Goal: Transaction & Acquisition: Book appointment/travel/reservation

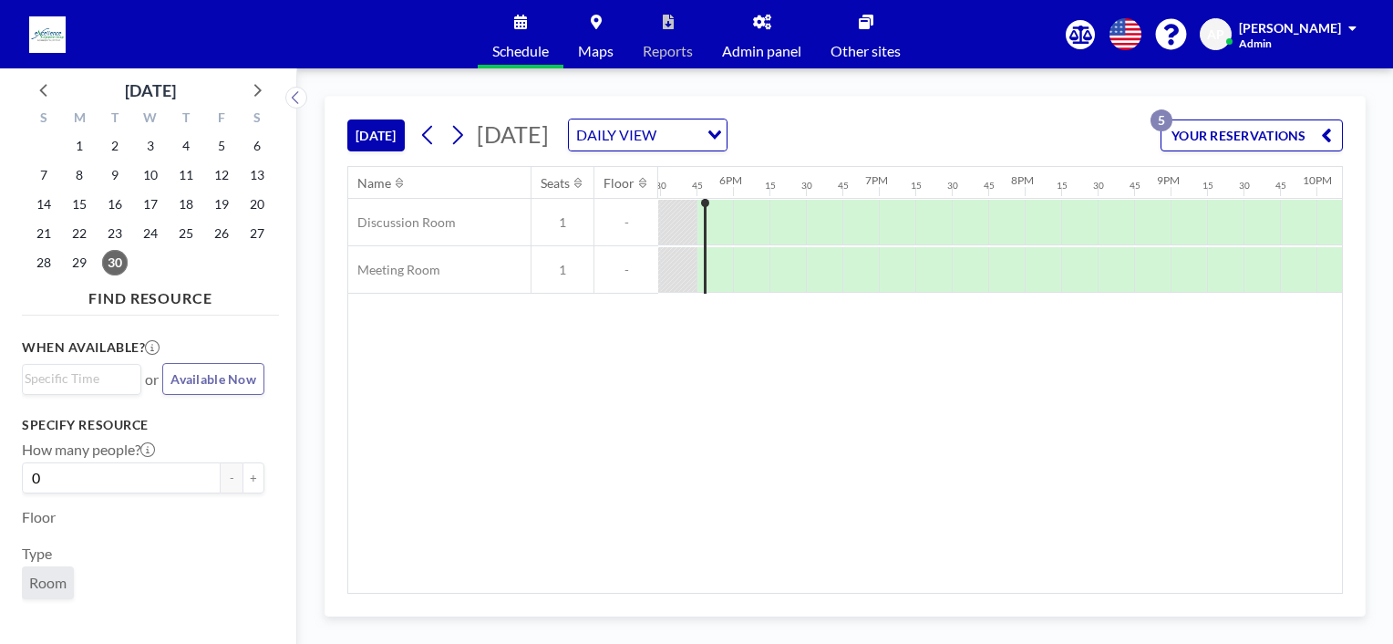
scroll to position [0, 2553]
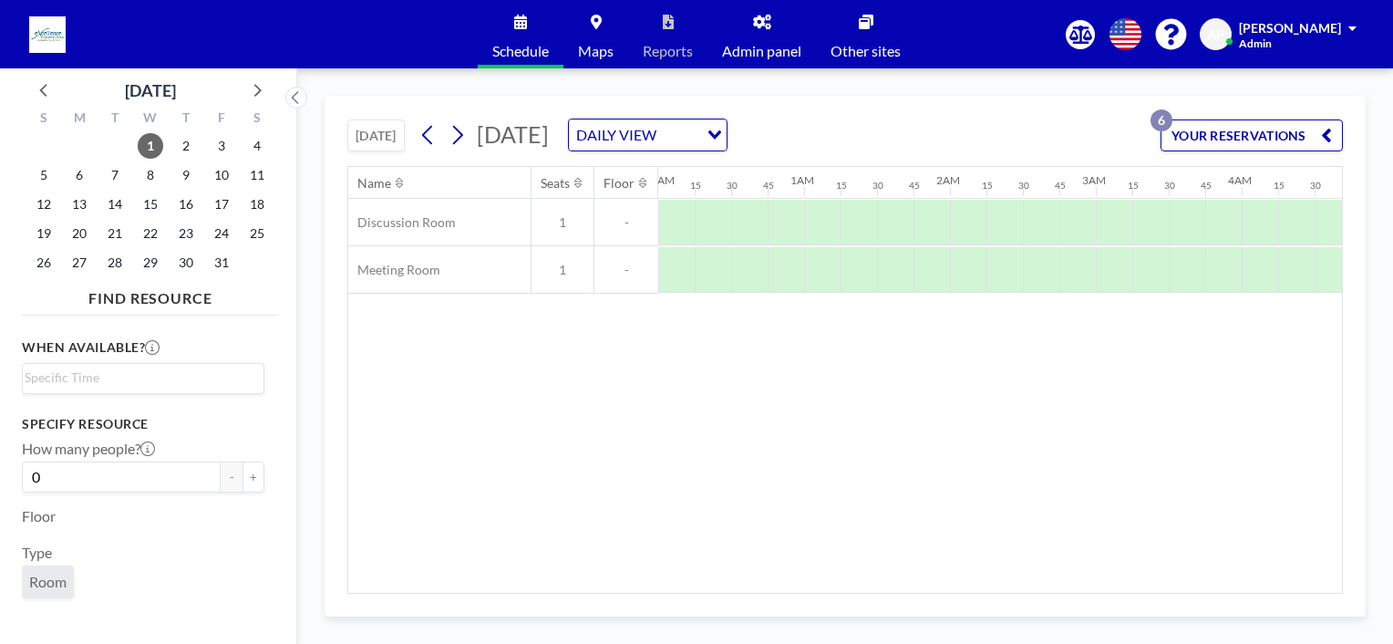
scroll to position [0, 1568]
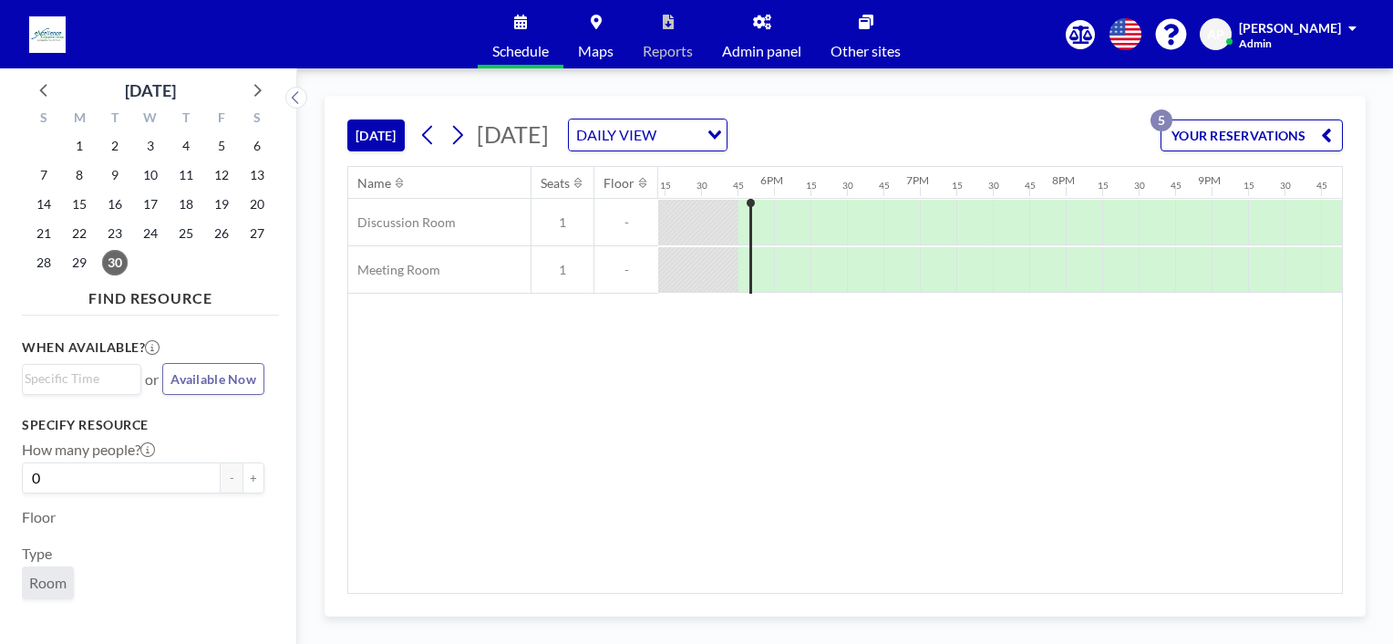
scroll to position [0, 2553]
click at [253, 83] on icon at bounding box center [256, 90] width 24 height 24
click at [153, 140] on span "1" at bounding box center [151, 146] width 26 height 26
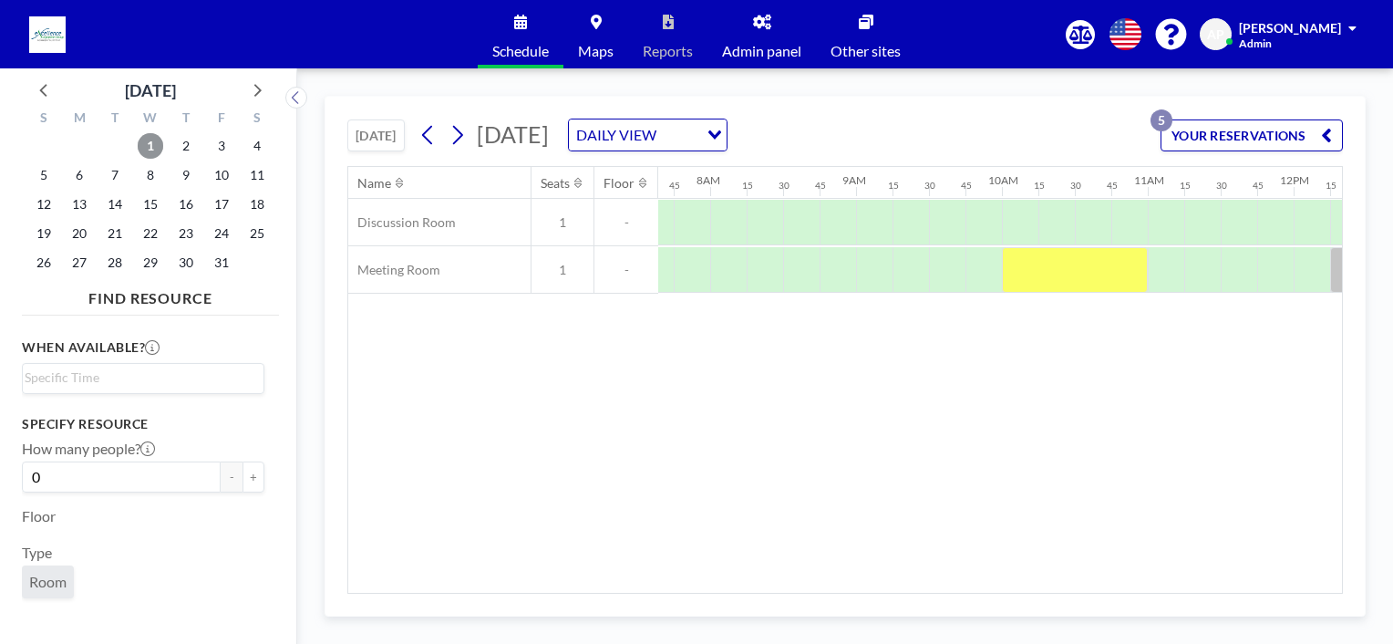
scroll to position [0, 1131]
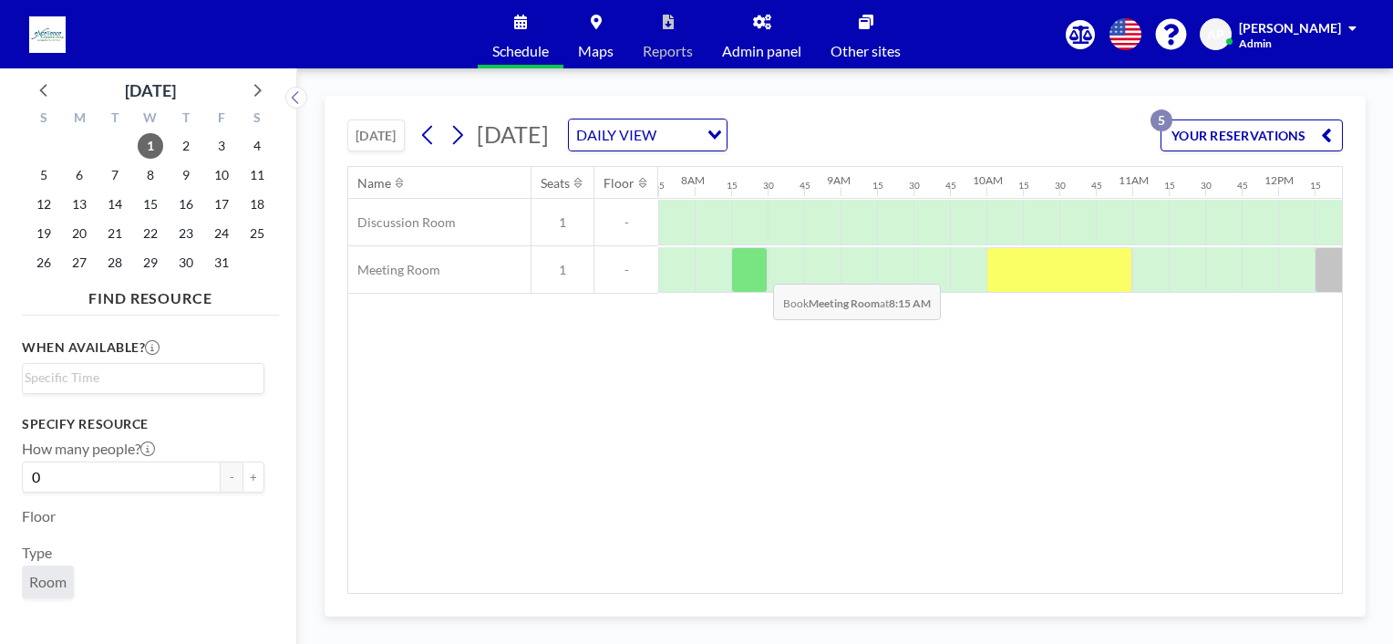
click at [759, 269] on div at bounding box center [749, 270] width 36 height 46
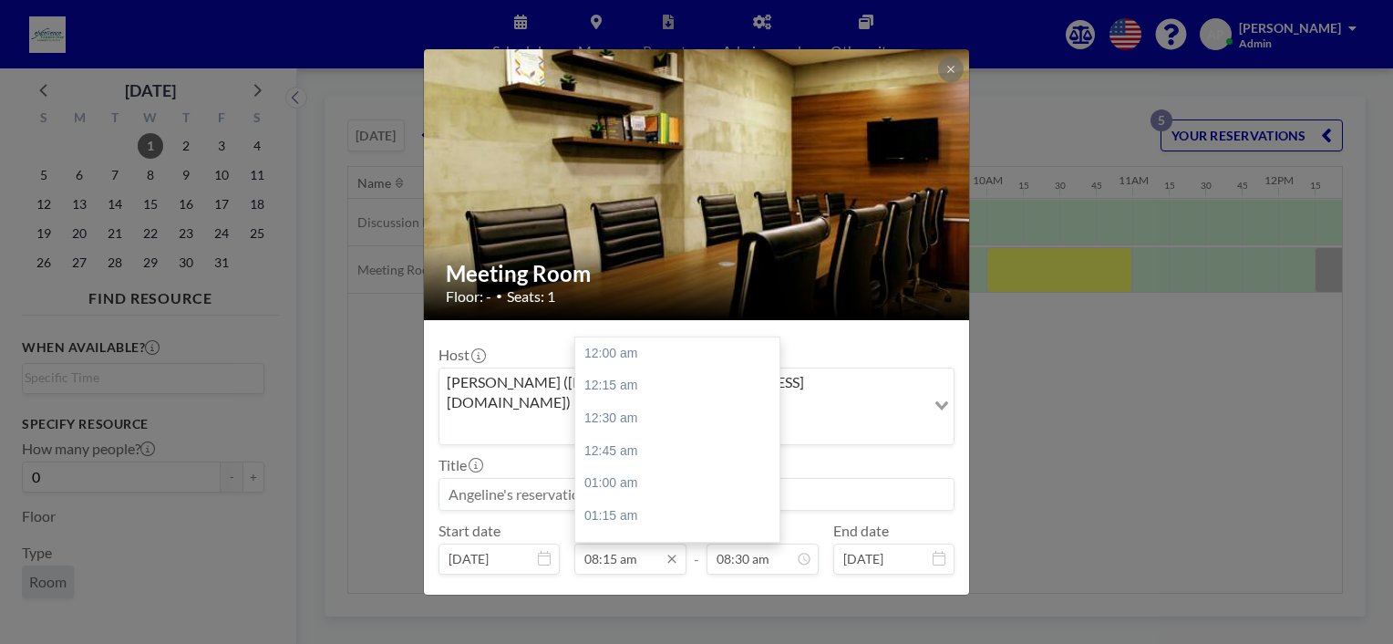
scroll to position [1071, 0]
click at [605, 543] on input "08:15 am" at bounding box center [630, 558] width 112 height 31
click at [614, 420] on div "11:00 am" at bounding box center [681, 436] width 213 height 33
type input "11:00 am"
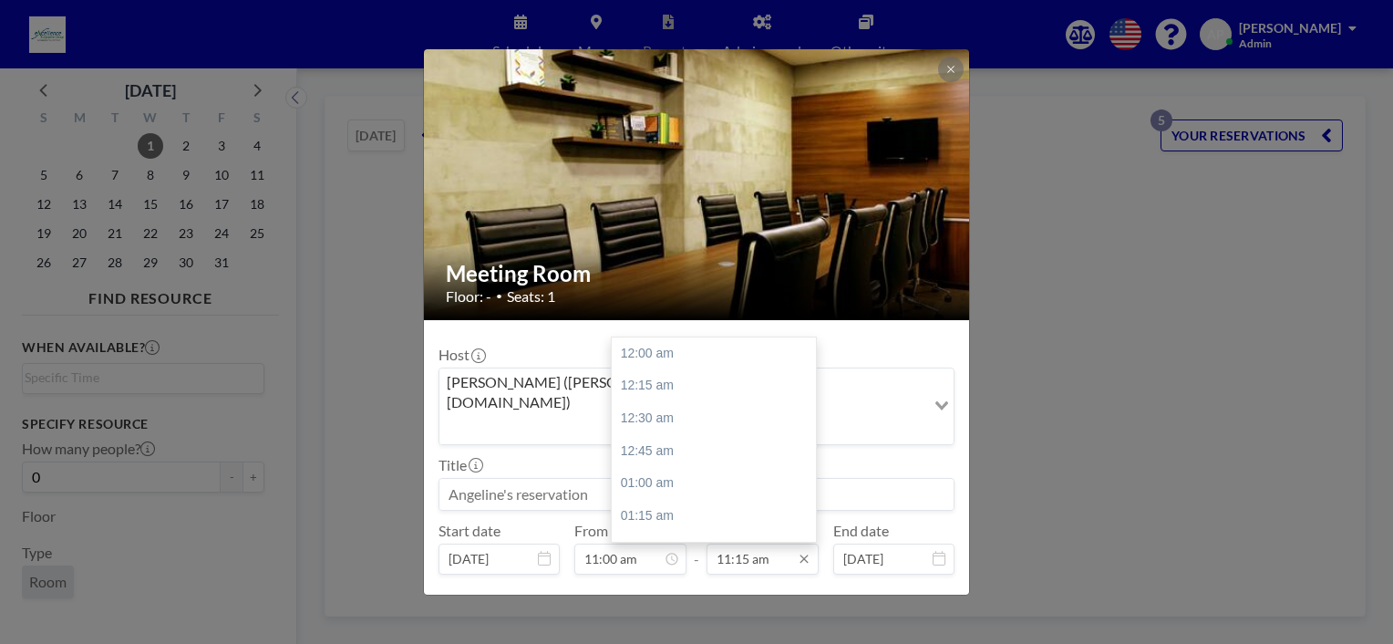
scroll to position [1461, 0]
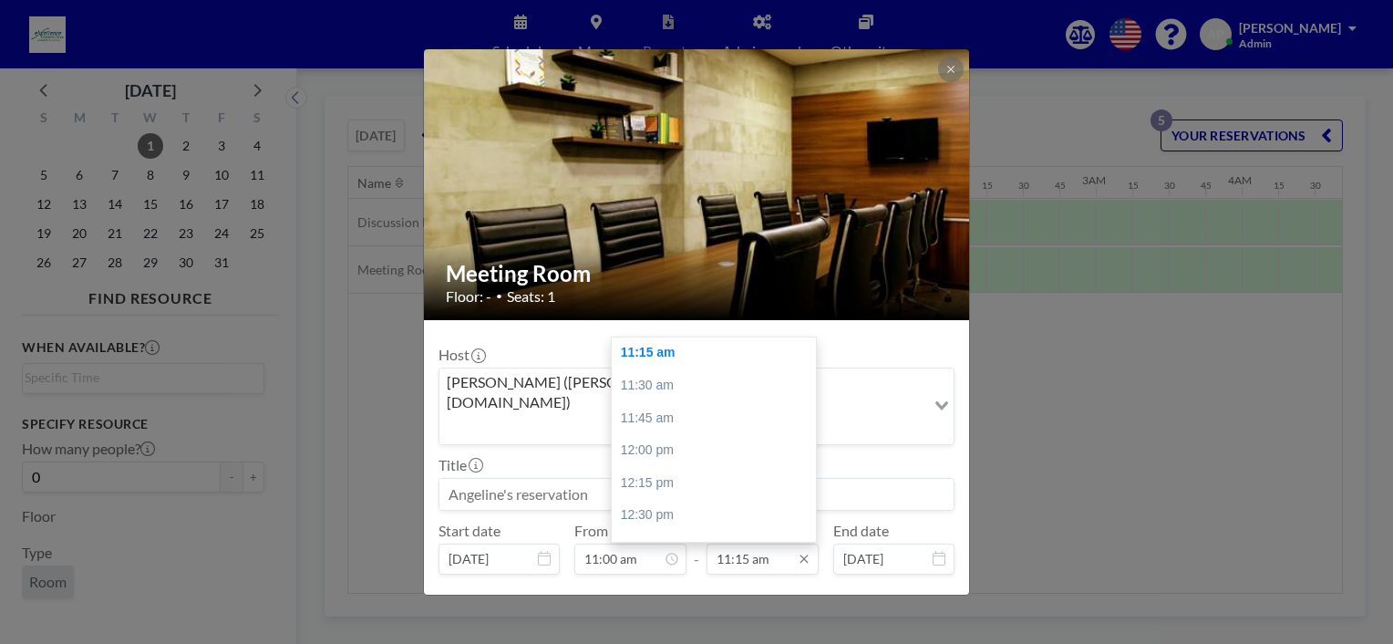
click at [715, 543] on input "11:15 am" at bounding box center [763, 558] width 112 height 31
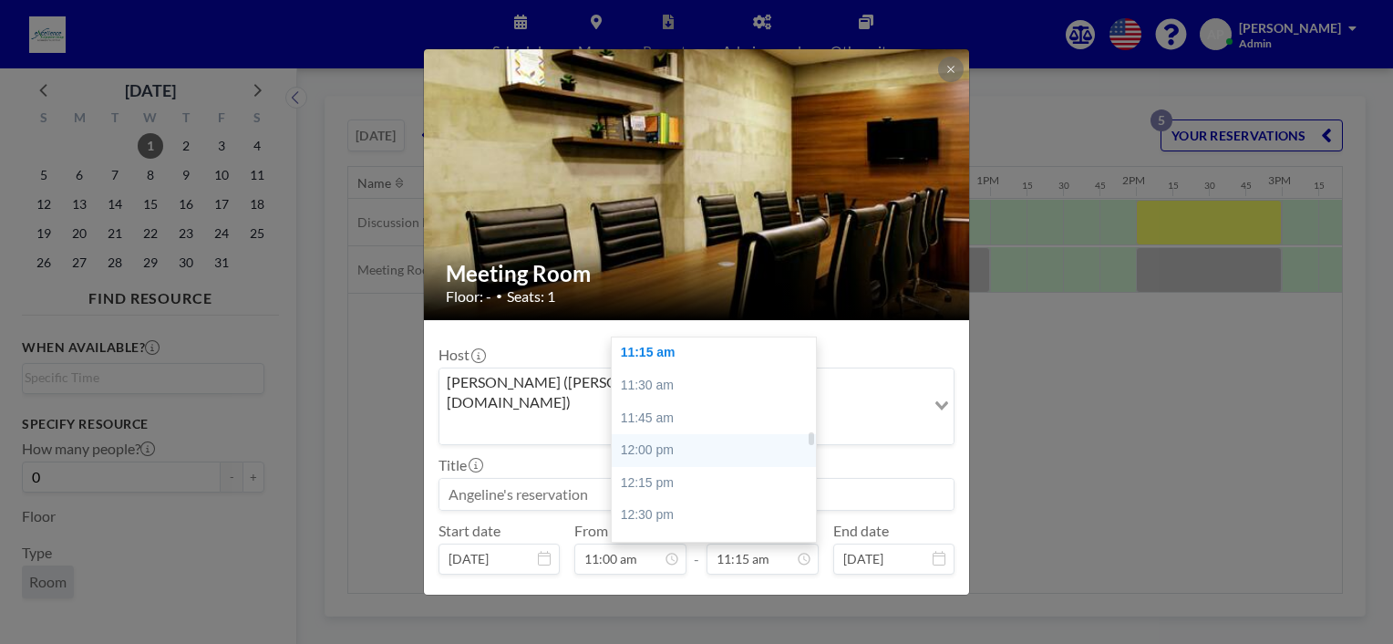
scroll to position [0, 1568]
click at [654, 434] on div "12:00 pm" at bounding box center [718, 450] width 213 height 33
type input "12:00 pm"
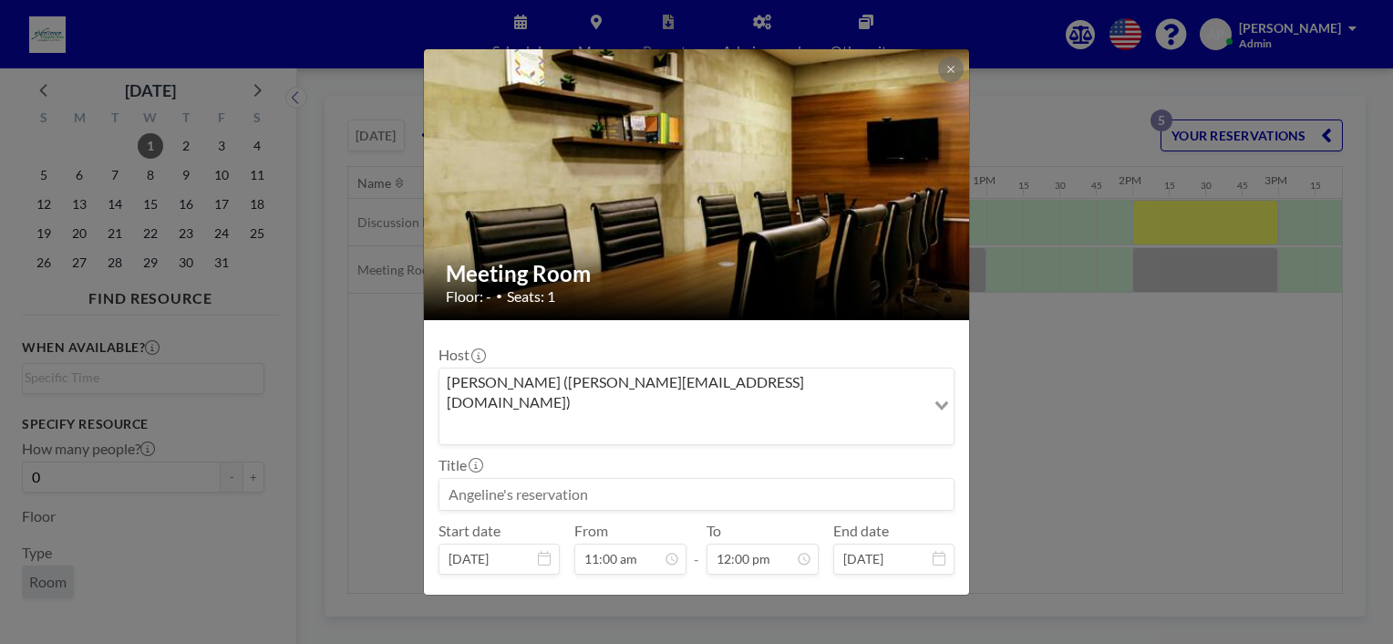
scroll to position [36, 0]
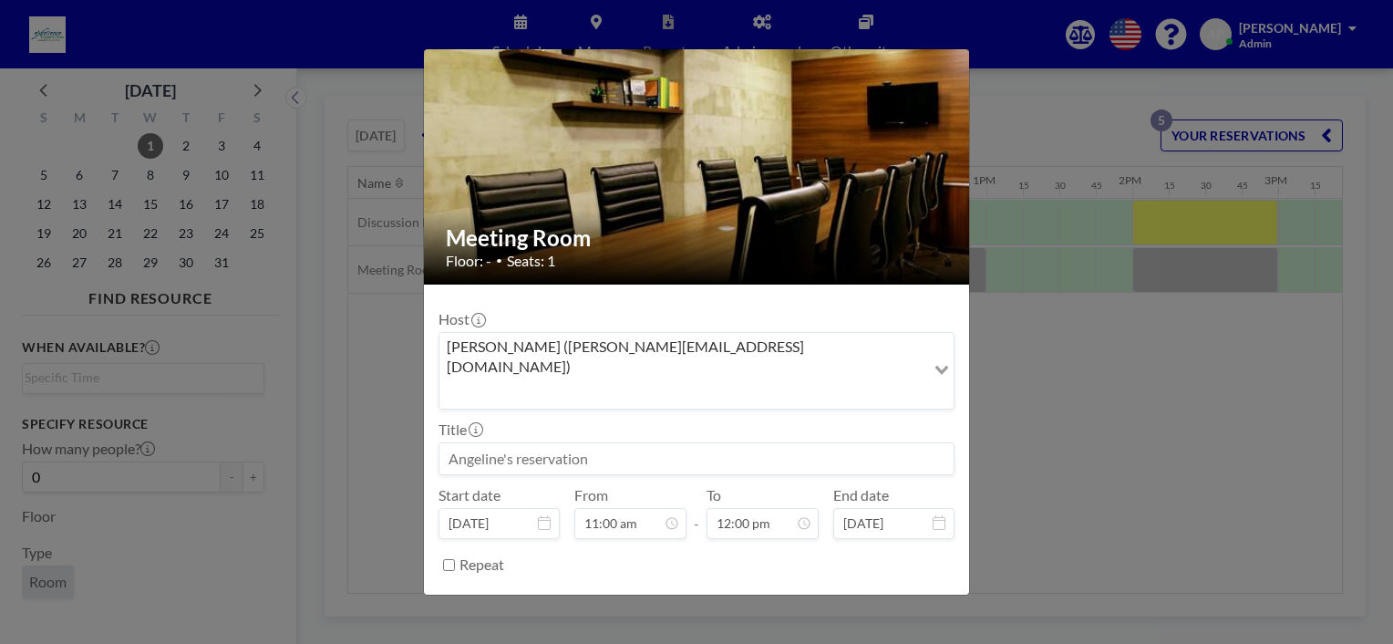
click at [876, 595] on button "BOOK NOW" at bounding box center [909, 611] width 92 height 32
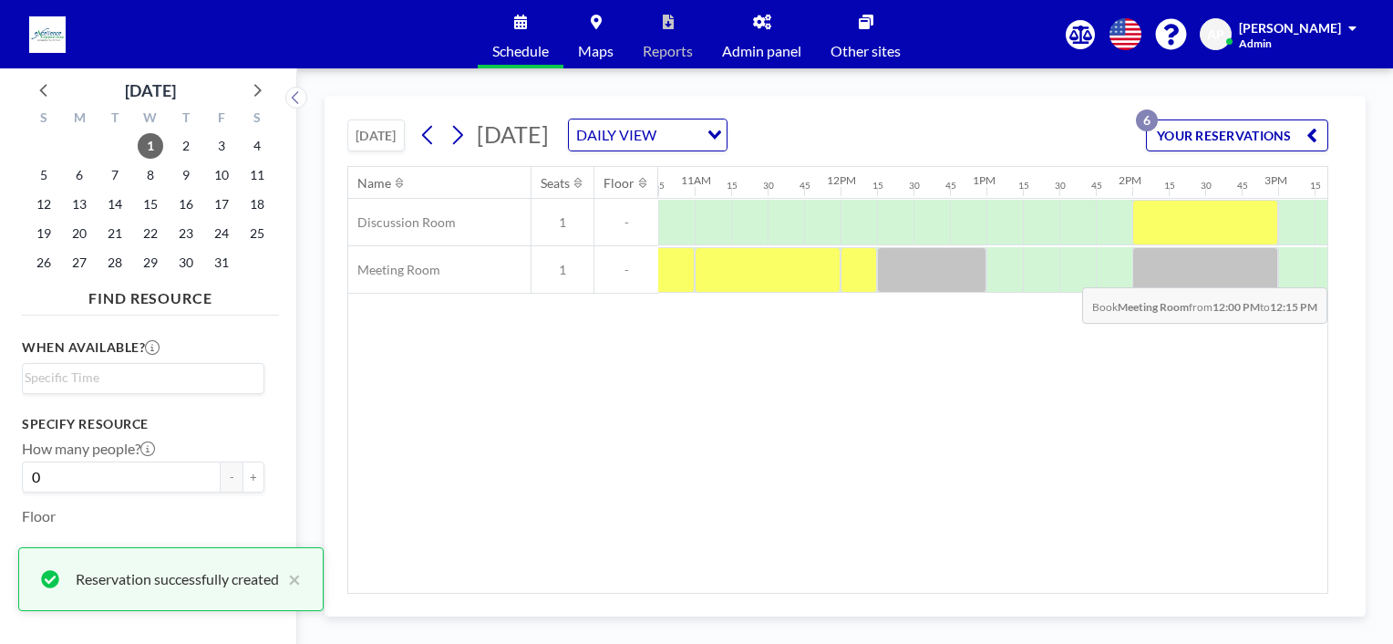
click at [857, 273] on div at bounding box center [859, 270] width 36 height 46
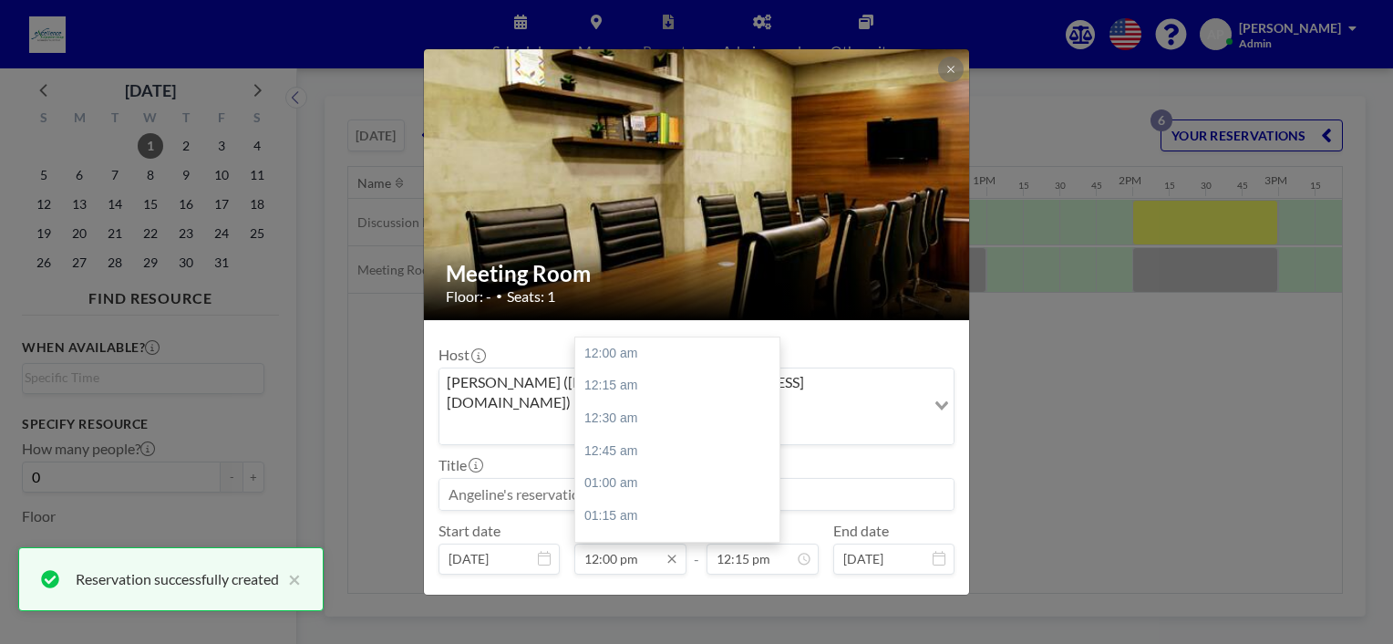
scroll to position [1557, 0]
click at [627, 543] on input "12:00 pm" at bounding box center [630, 558] width 112 height 31
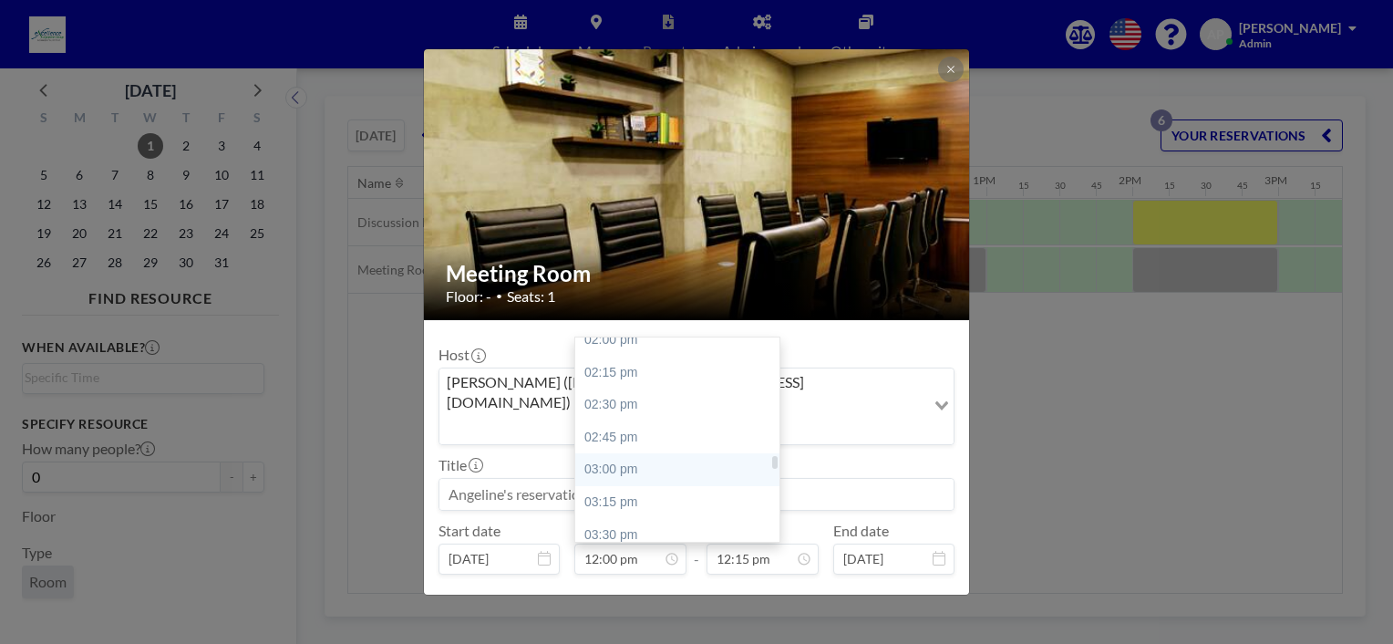
click at [623, 453] on div "03:00 pm" at bounding box center [681, 469] width 213 height 33
type input "03:00 pm"
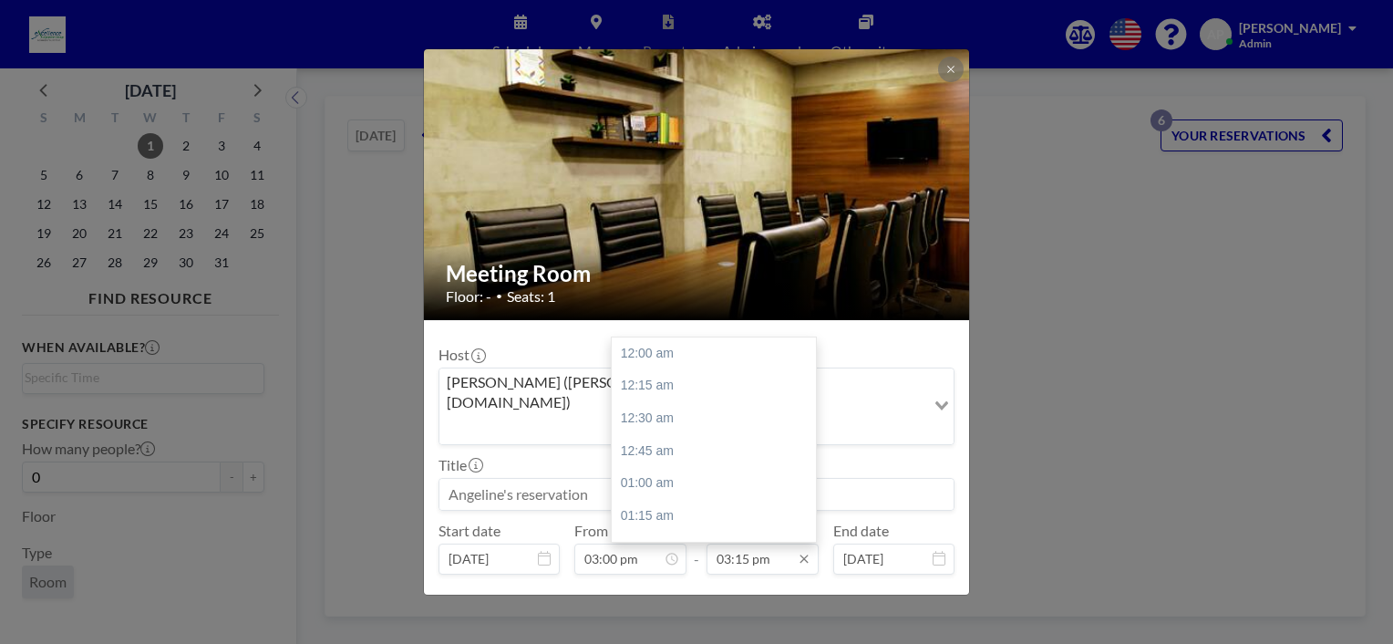
scroll to position [1981, 0]
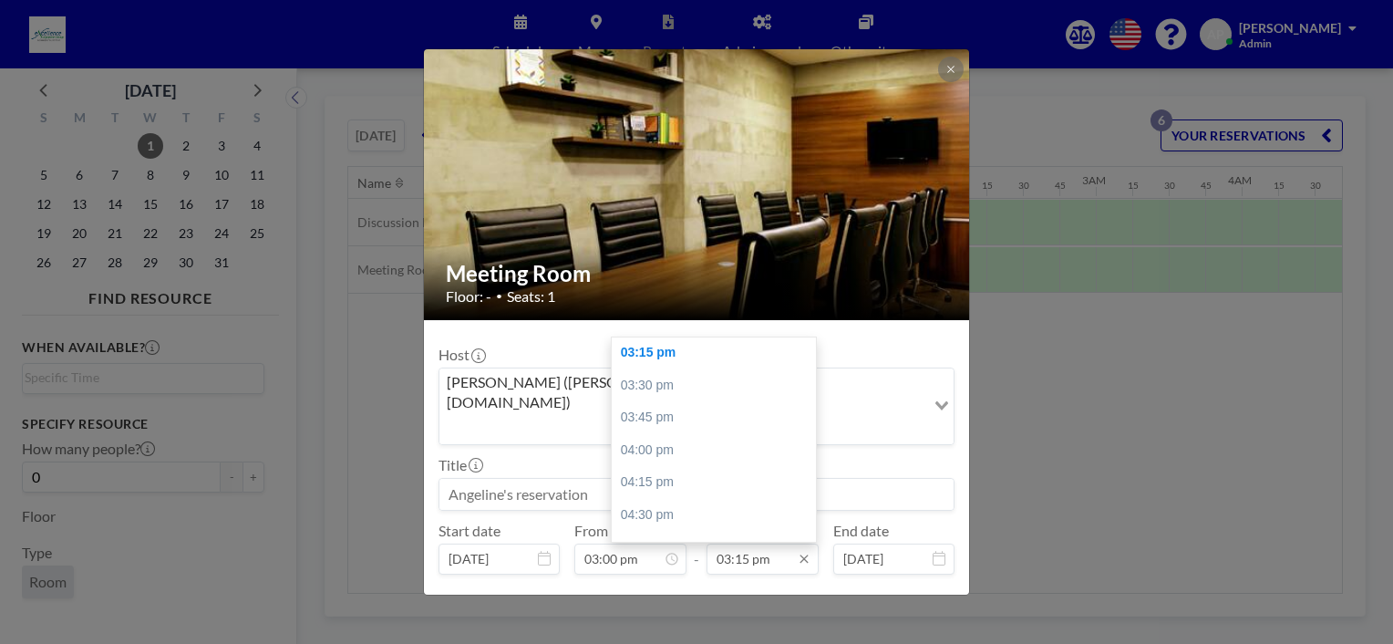
click at [740, 543] on input "03:15 pm" at bounding box center [763, 558] width 112 height 31
click at [655, 434] on div "04:00 pm" at bounding box center [718, 450] width 213 height 33
type input "04:00 pm"
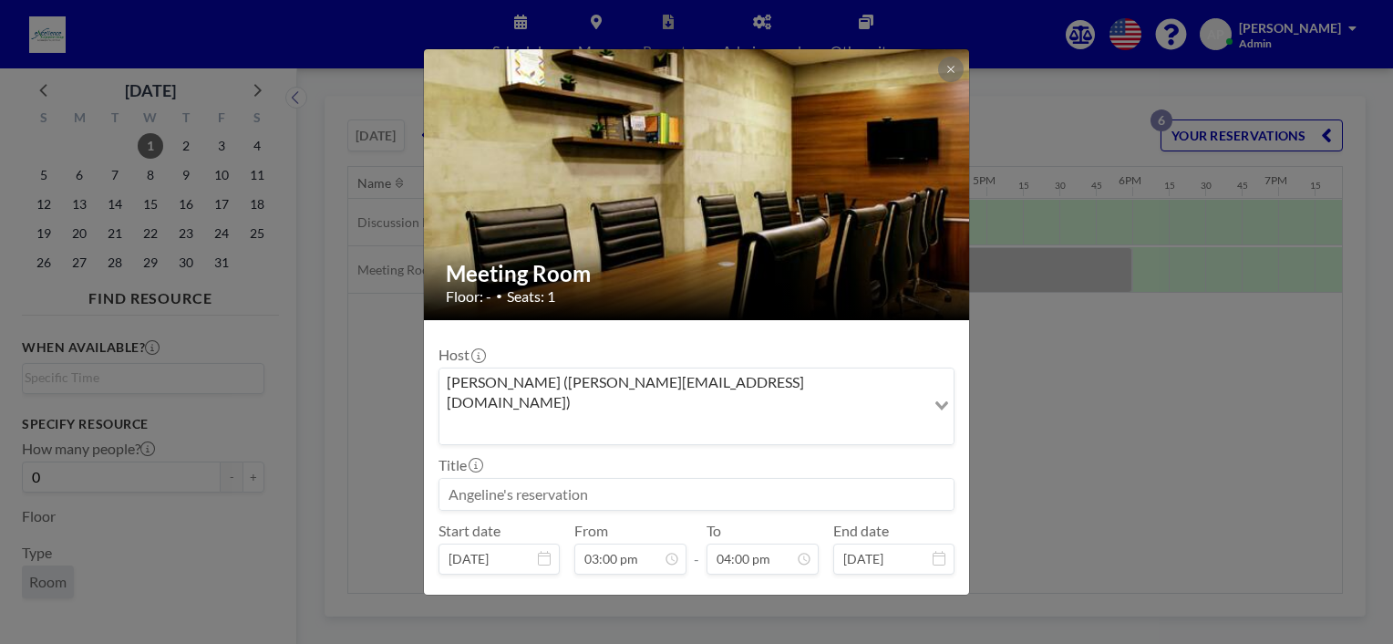
scroll to position [36, 0]
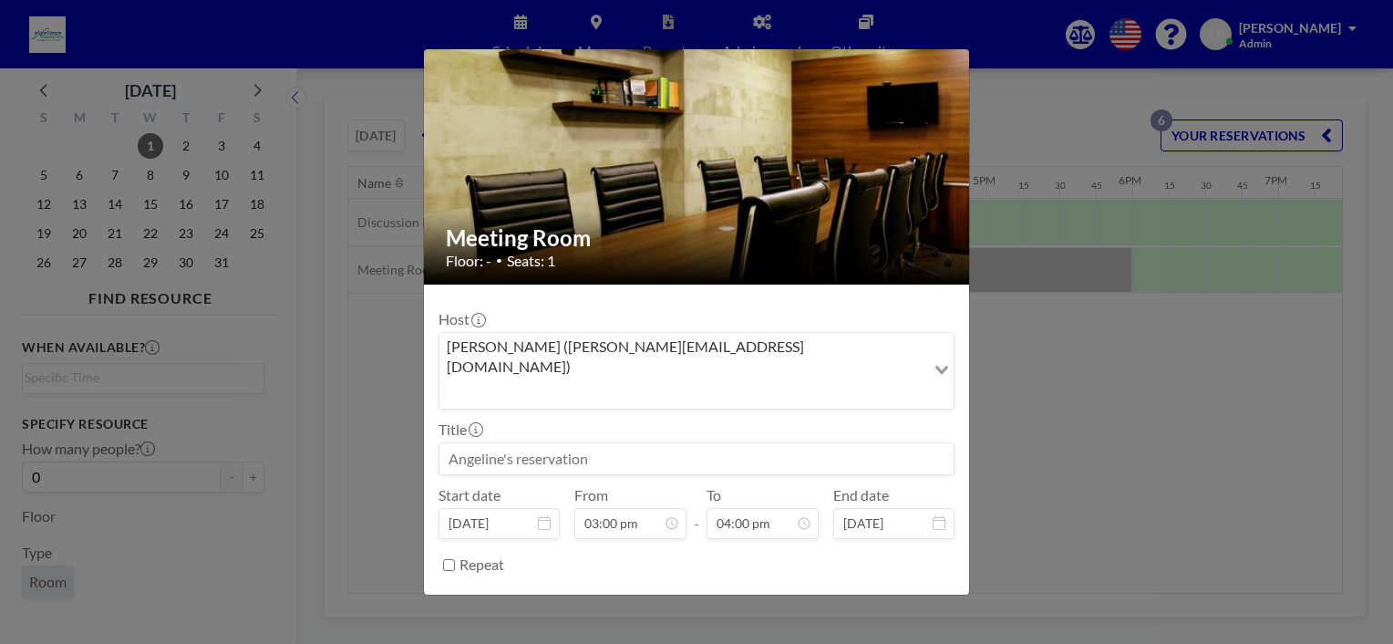
click at [908, 595] on button "BOOK NOW" at bounding box center [909, 611] width 92 height 32
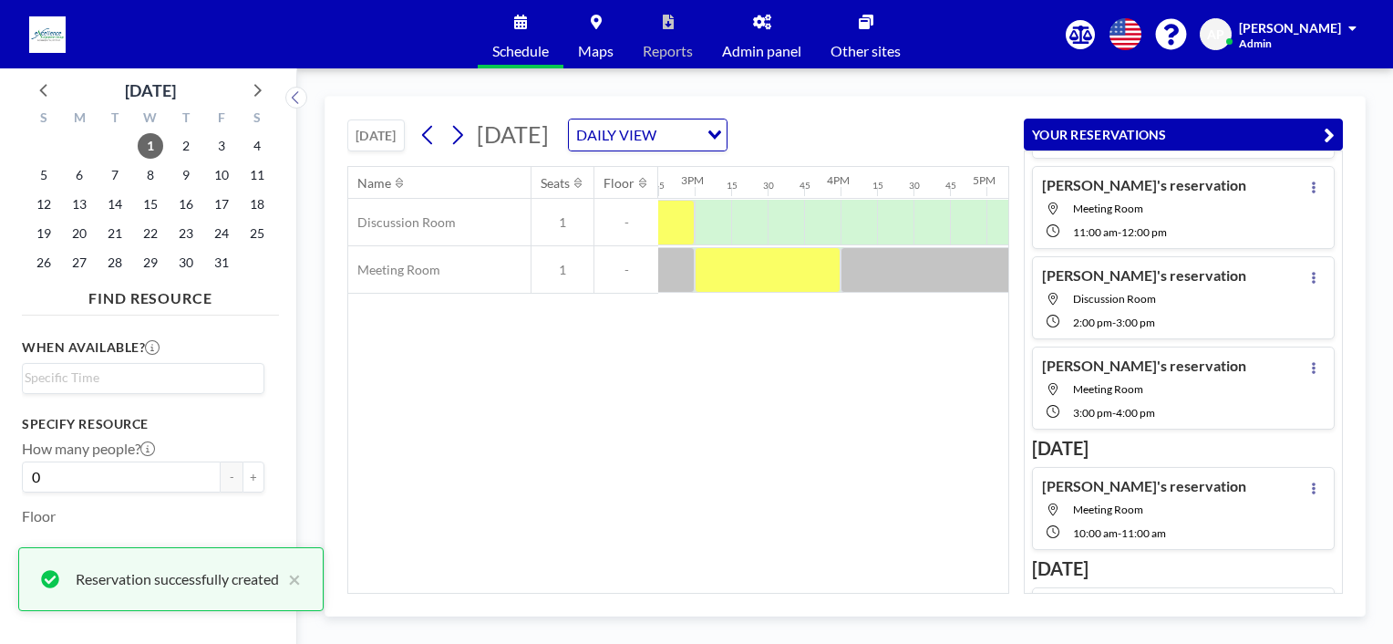
scroll to position [118, 0]
